Goal: Task Accomplishment & Management: Manage account settings

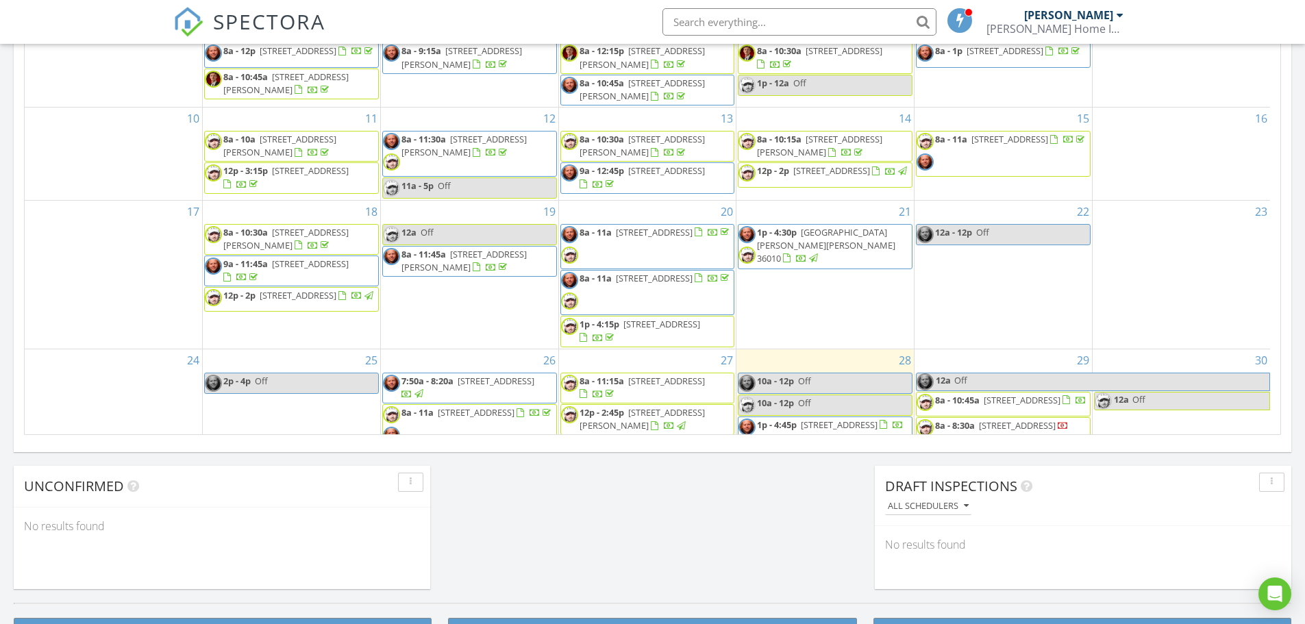
scroll to position [112, 0]
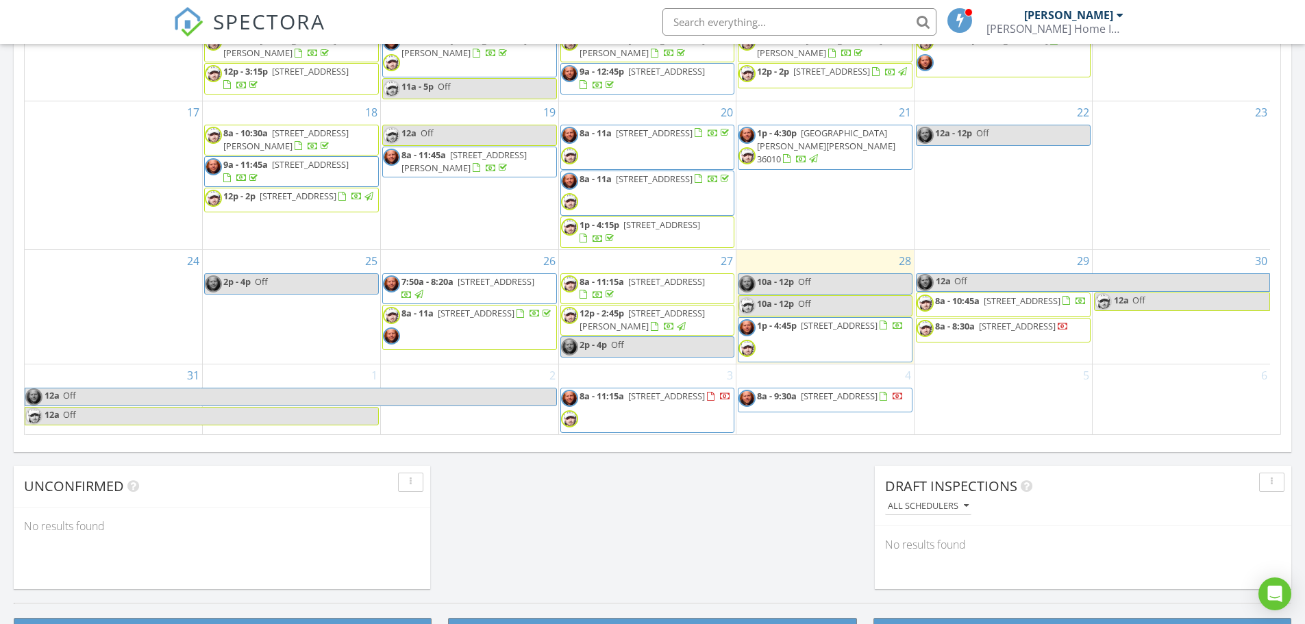
click at [797, 329] on span "1p - 4:45p" at bounding box center [777, 325] width 40 height 12
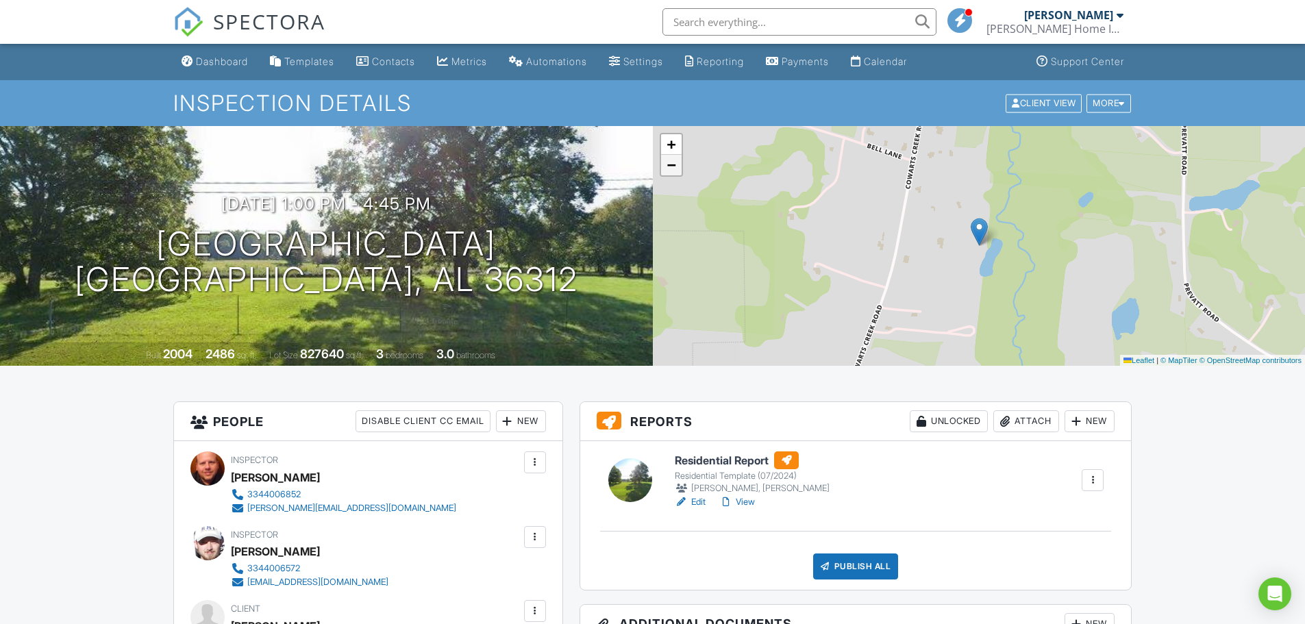
click at [670, 163] on span "−" at bounding box center [670, 164] width 9 height 17
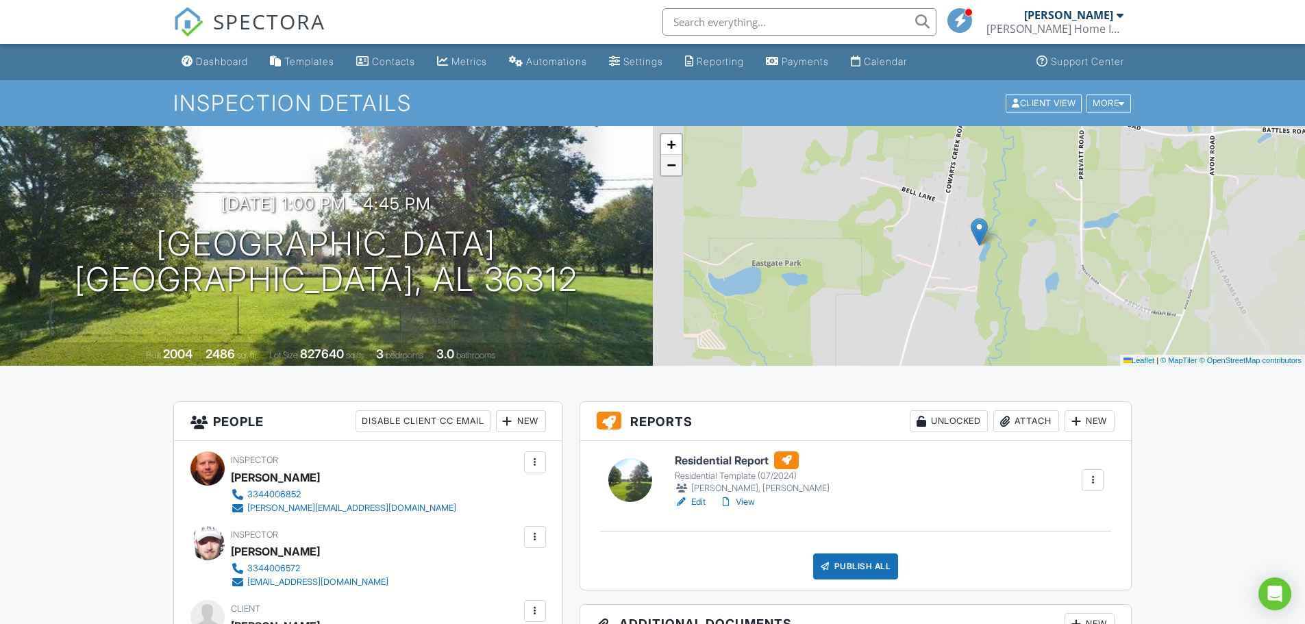
click at [670, 163] on span "−" at bounding box center [670, 164] width 9 height 17
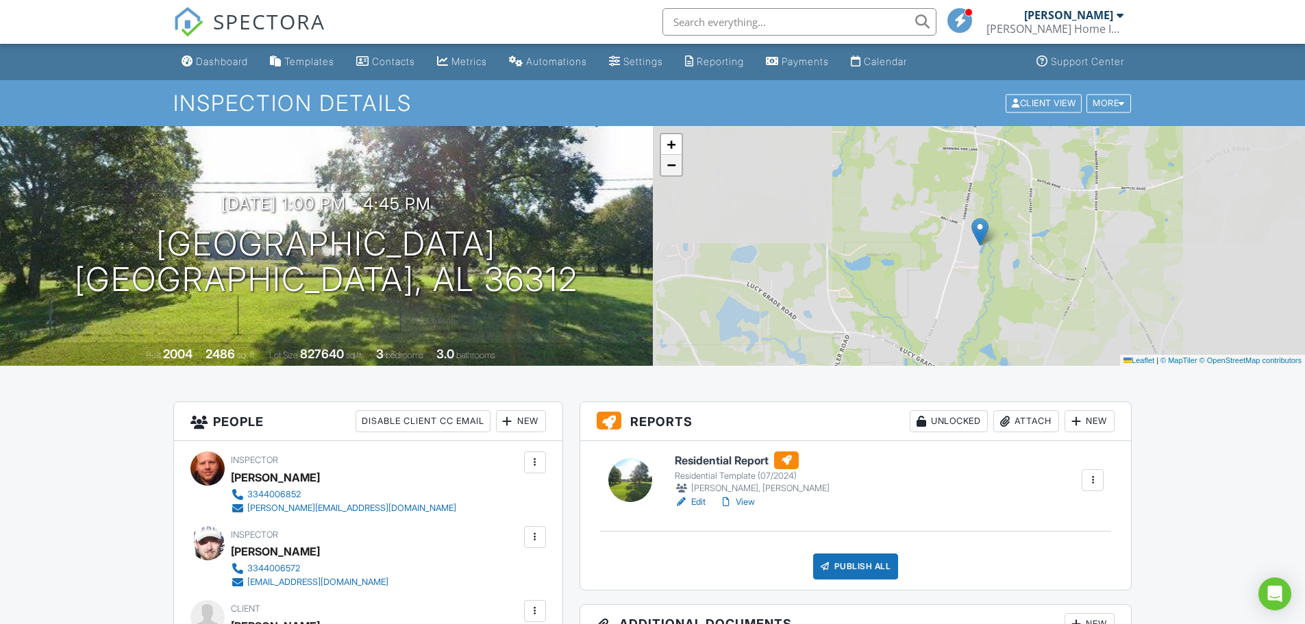
click at [670, 163] on span "−" at bounding box center [670, 164] width 9 height 17
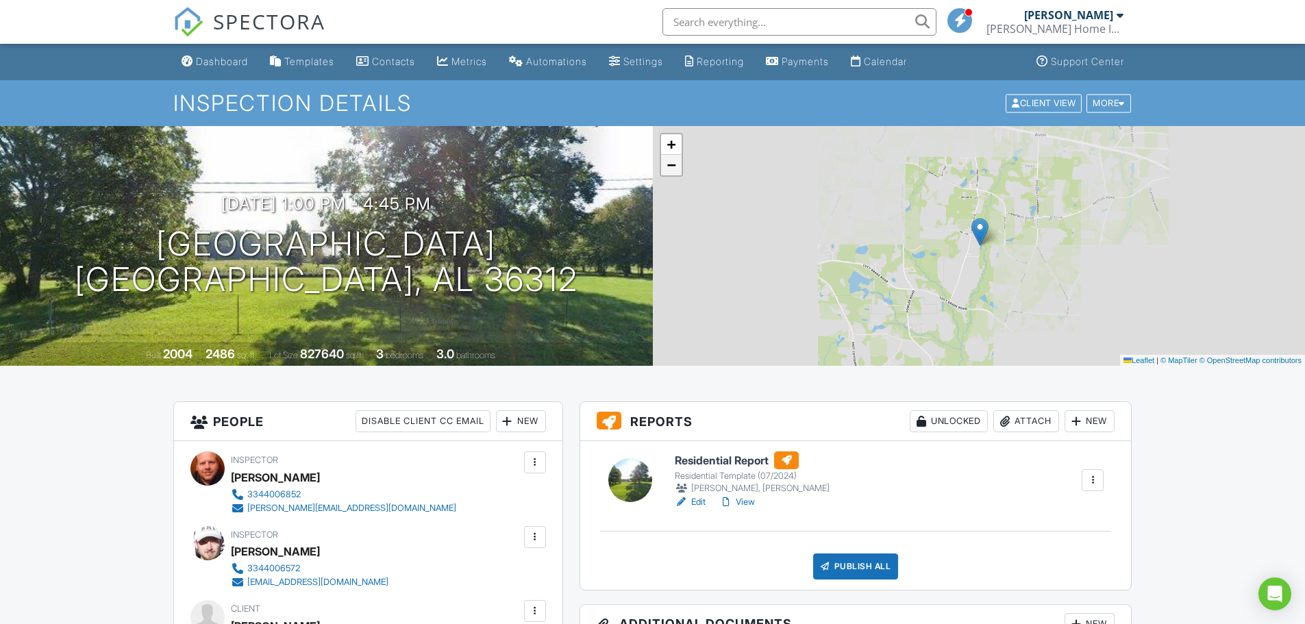
click at [670, 163] on span "−" at bounding box center [670, 164] width 9 height 17
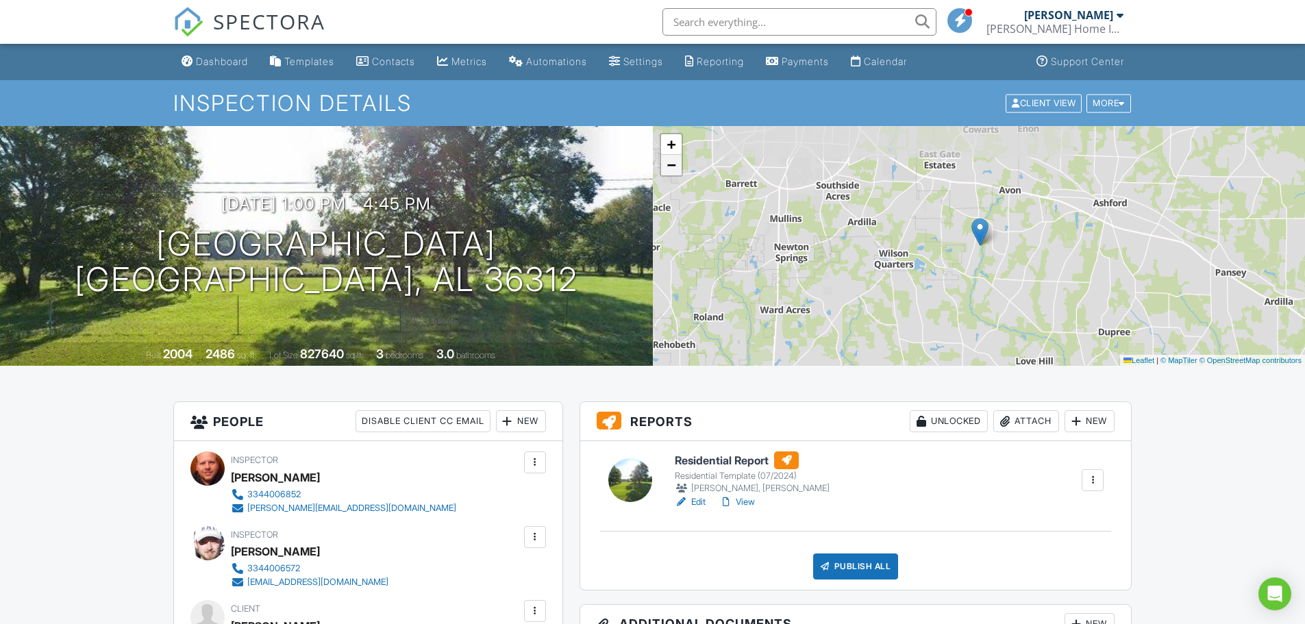
click at [670, 163] on span "−" at bounding box center [670, 164] width 9 height 17
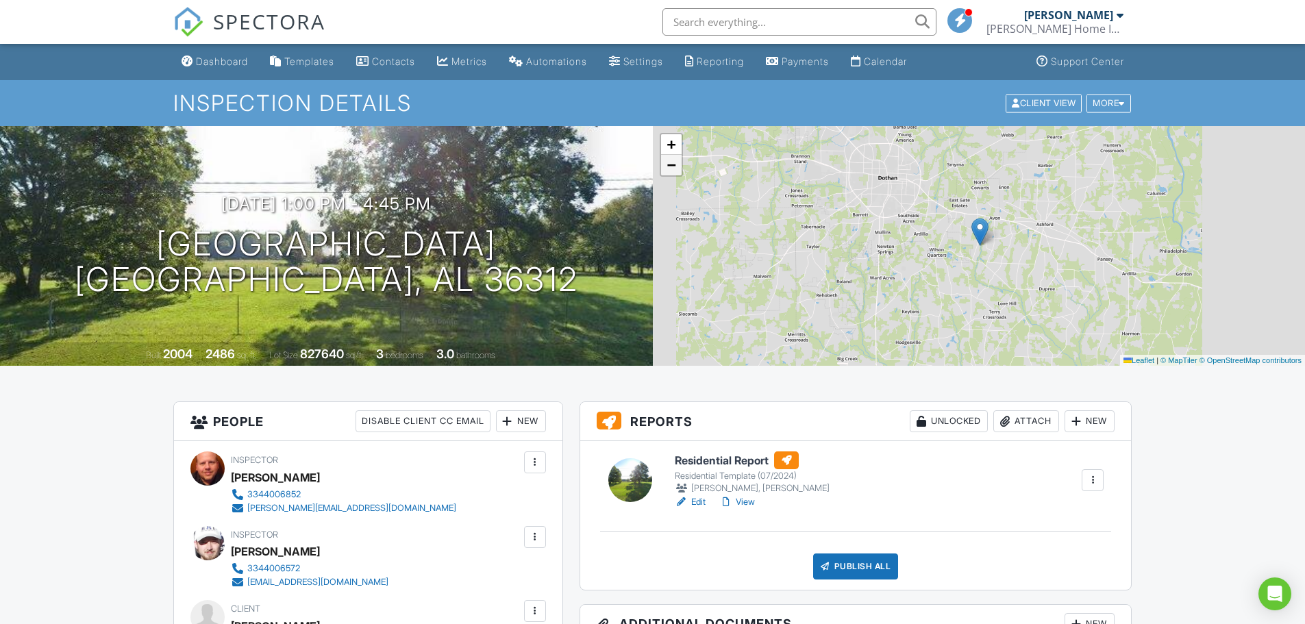
click at [670, 163] on span "−" at bounding box center [670, 164] width 9 height 17
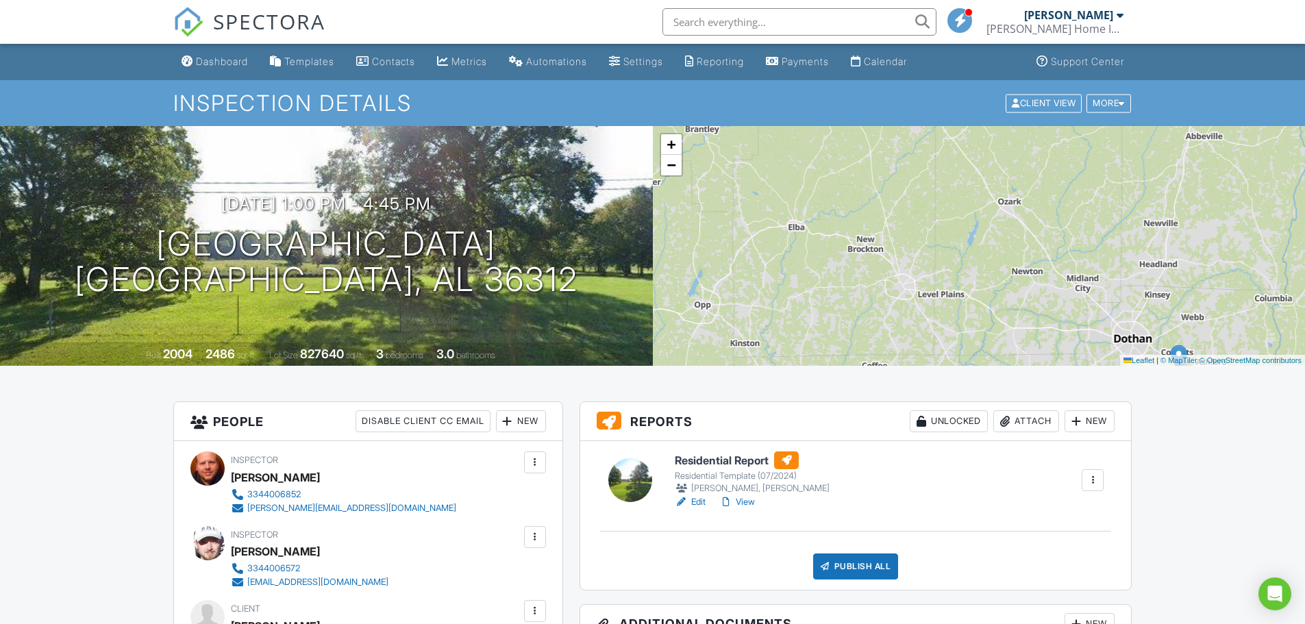
drag, startPoint x: 740, startPoint y: 182, endPoint x: 940, endPoint y: 316, distance: 240.9
click at [940, 316] on div "+ − Leaflet | © MapTiler © OpenStreetMap contributors" at bounding box center [979, 246] width 653 height 240
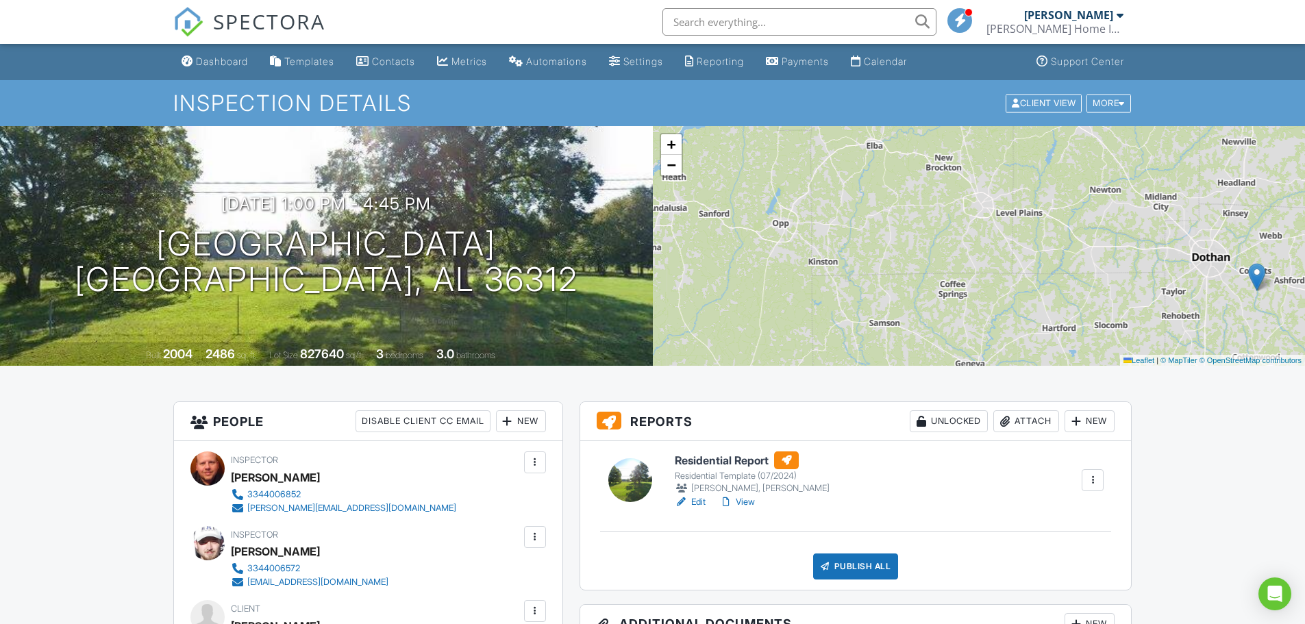
drag, startPoint x: 928, startPoint y: 185, endPoint x: 1004, endPoint y: 133, distance: 92.1
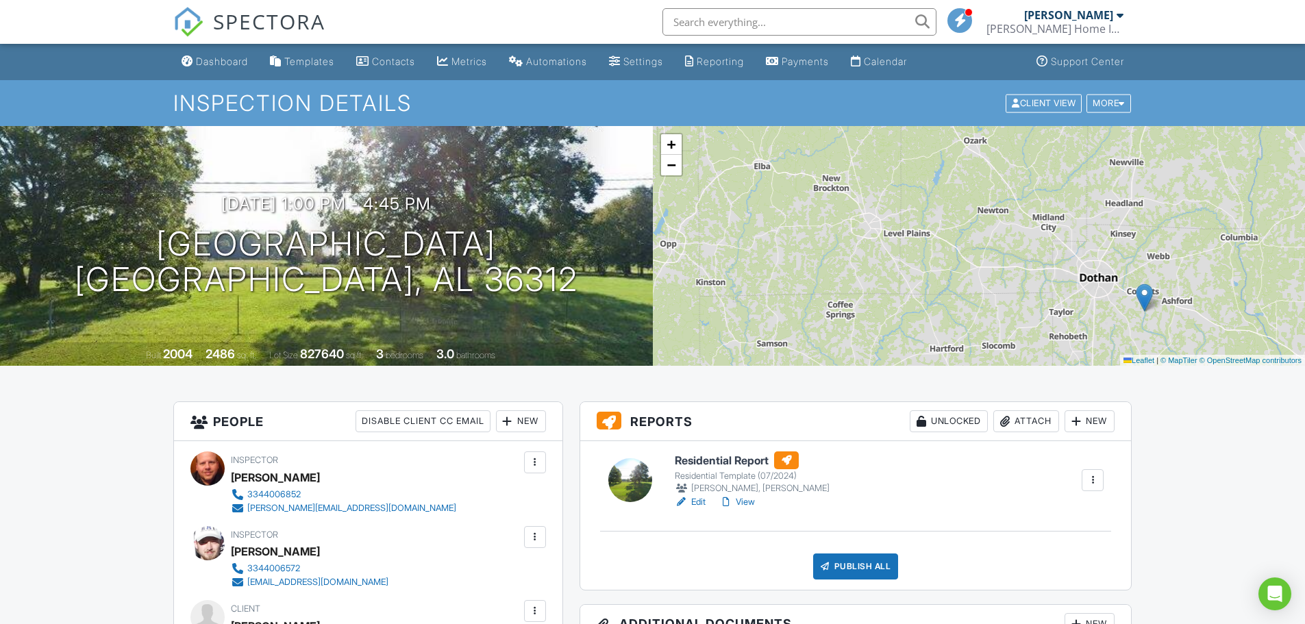
drag, startPoint x: 1027, startPoint y: 310, endPoint x: 915, endPoint y: 330, distance: 113.5
click at [915, 330] on div "+ − Leaflet | © MapTiler © OpenStreetMap contributors" at bounding box center [979, 246] width 653 height 240
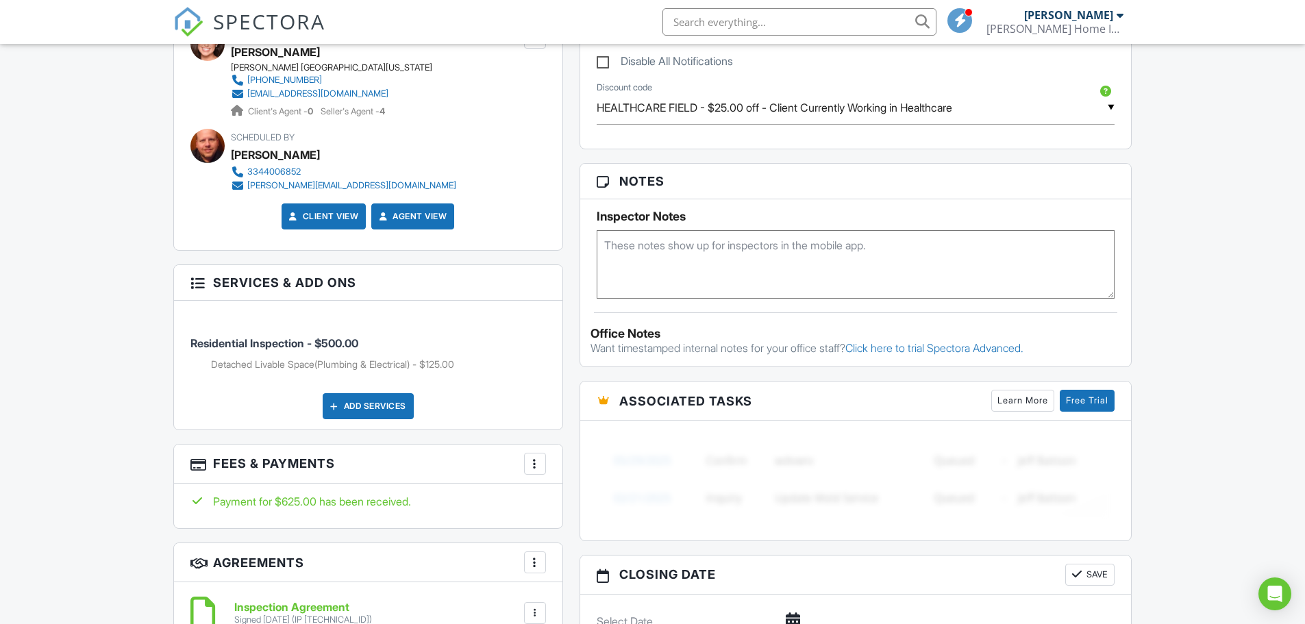
scroll to position [822, 0]
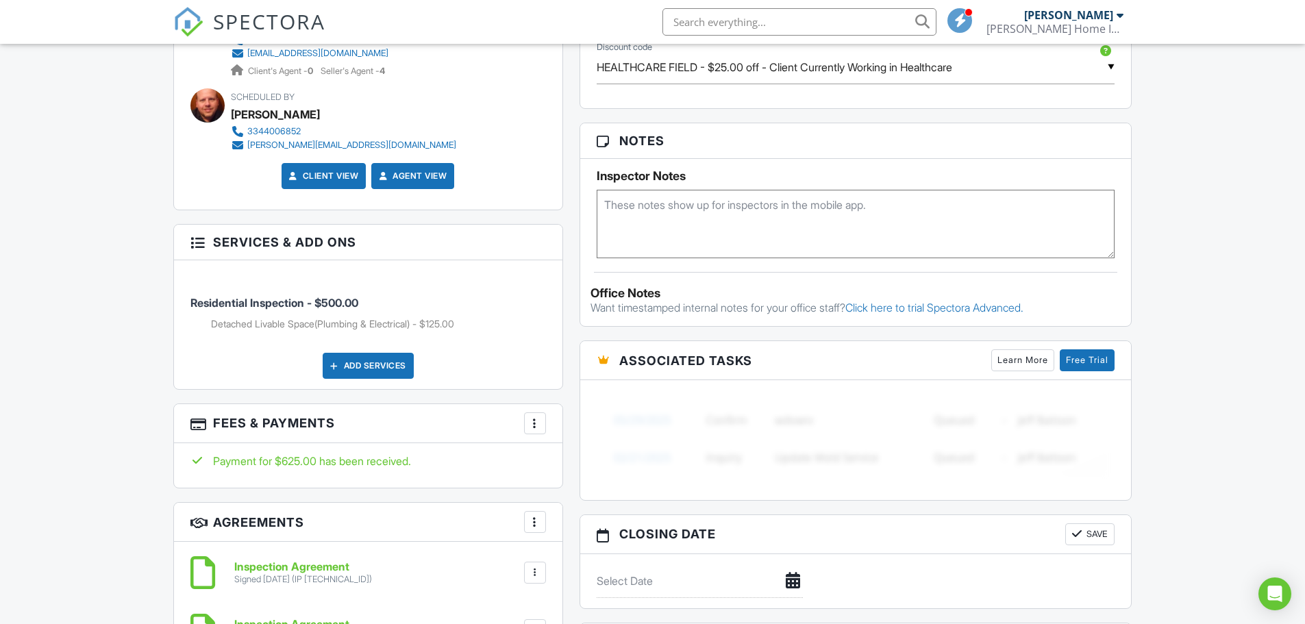
click at [838, 201] on textarea at bounding box center [856, 224] width 519 height 68
type textarea "Call buyer to give arrival time for walk through."
click at [1179, 223] on div "Dashboard Templates Contacts Metrics Automations Settings Reporting Payments Ca…" at bounding box center [652, 513] width 1305 height 2582
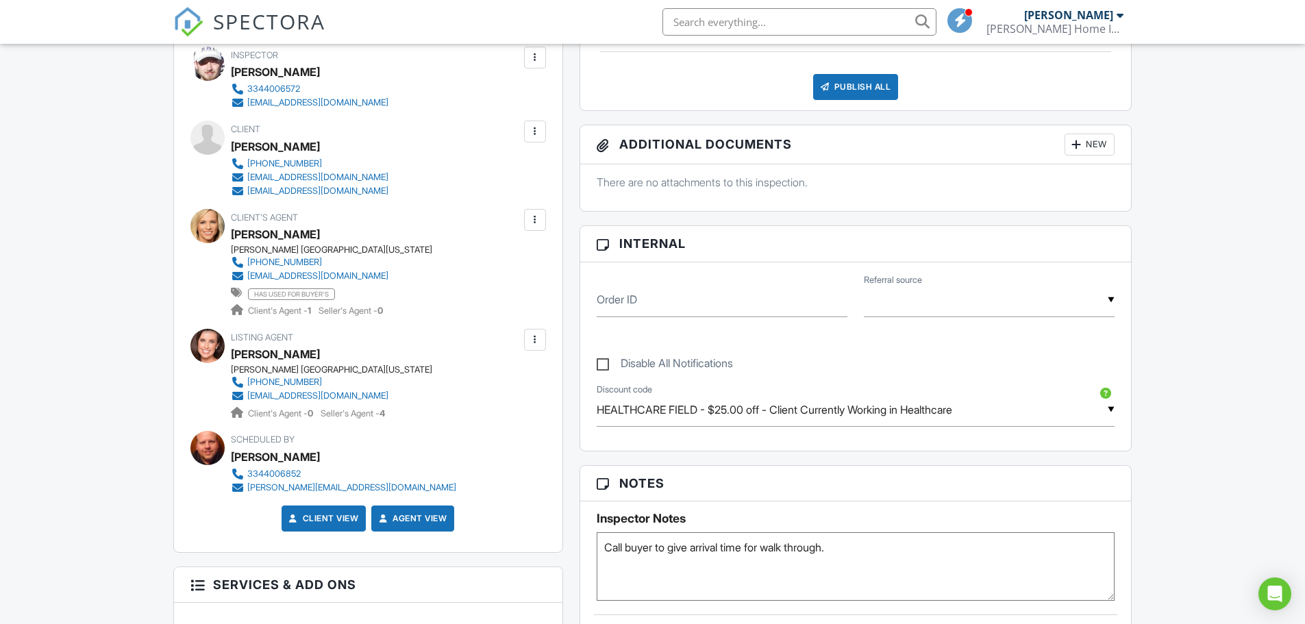
scroll to position [0, 0]
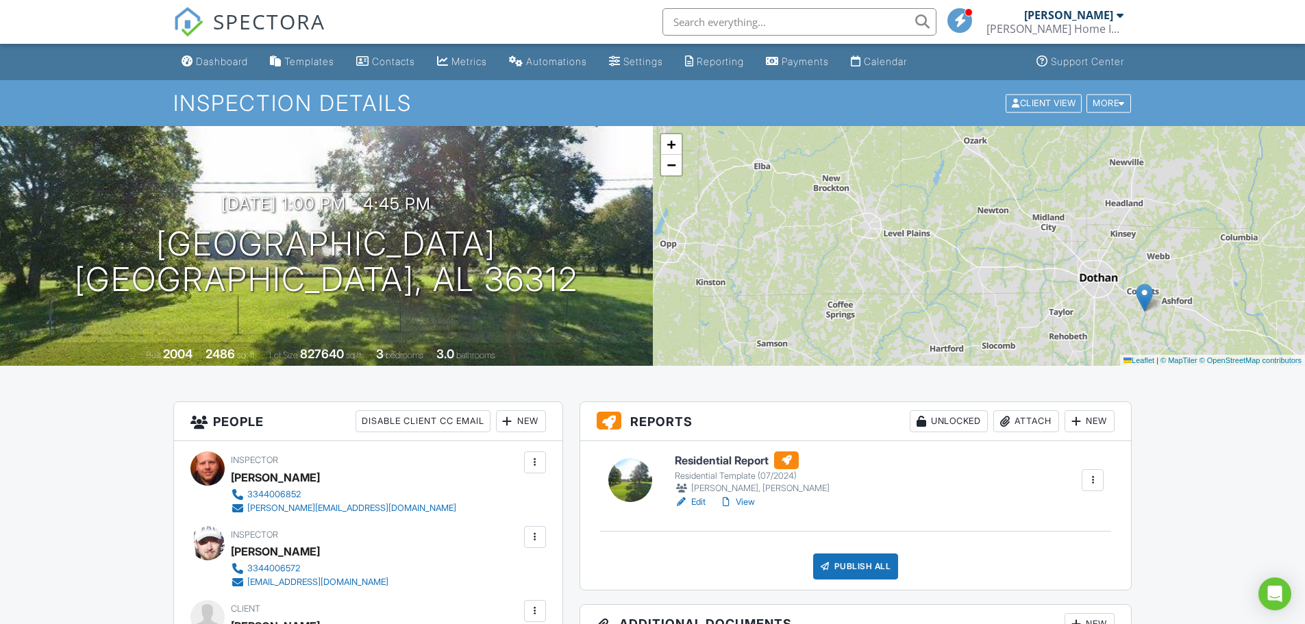
click at [962, 20] on span at bounding box center [960, 20] width 14 height 1
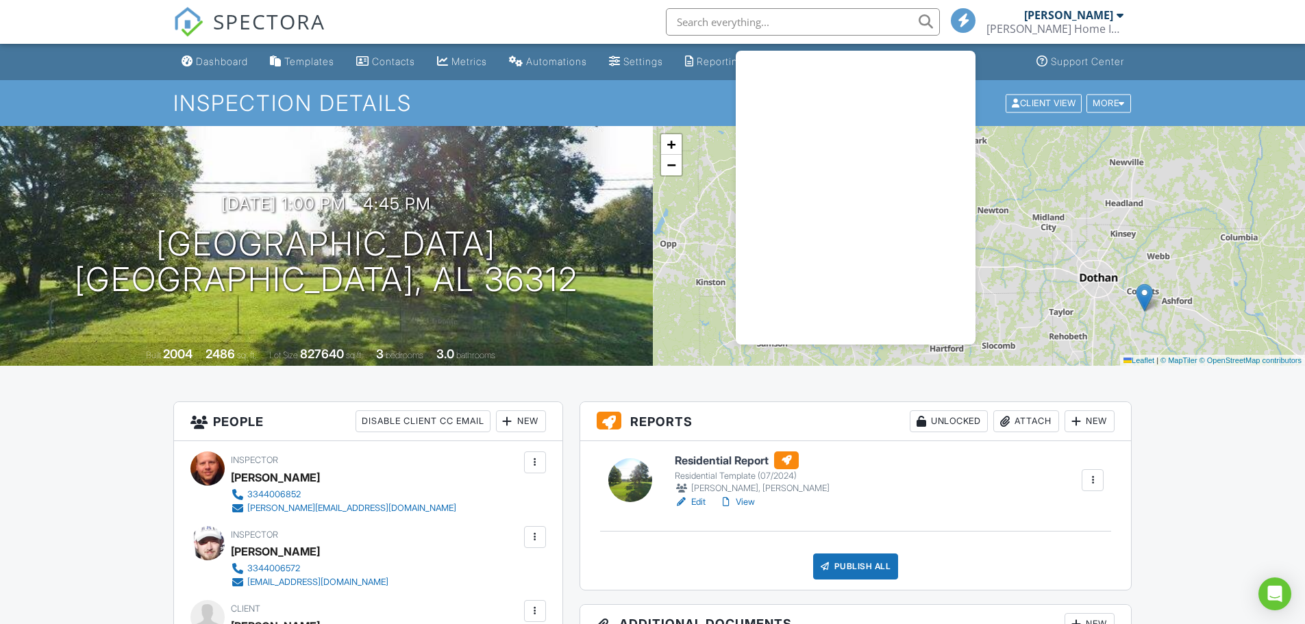
click at [1264, 18] on nav "SPECTORA [PERSON_NAME] Home Inspections, LLC Role: Inspector Change Role Dashbo…" at bounding box center [652, 22] width 1305 height 44
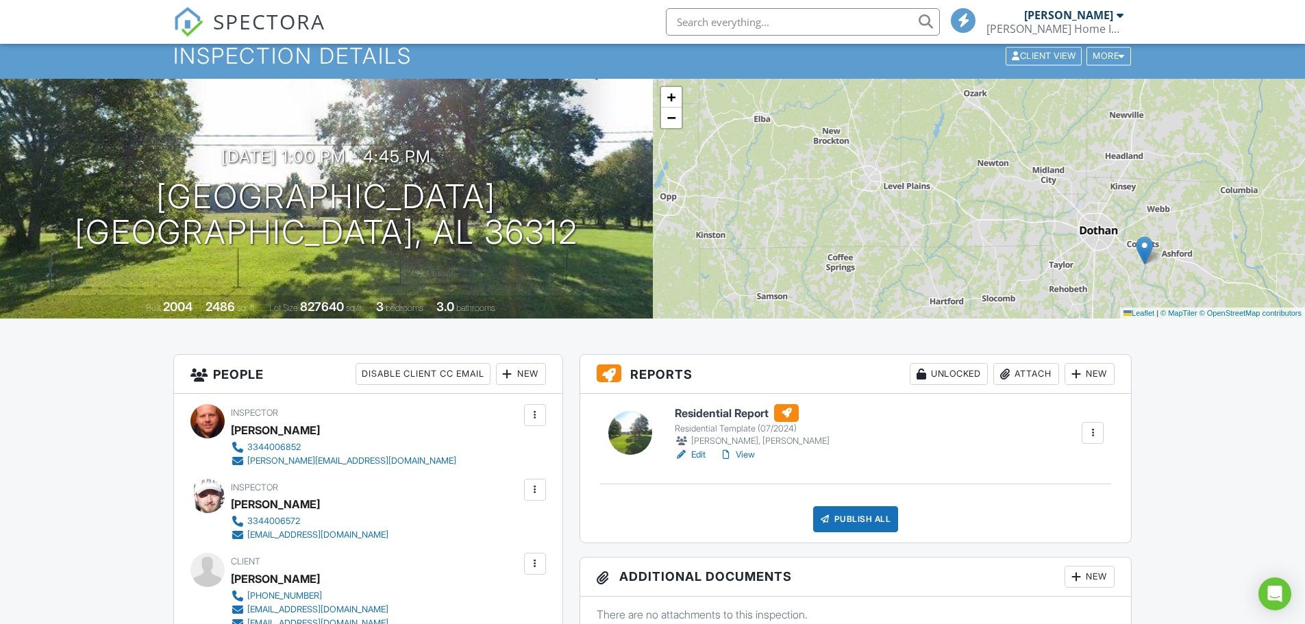
scroll to position [205, 0]
